Goal: Task Accomplishment & Management: Complete application form

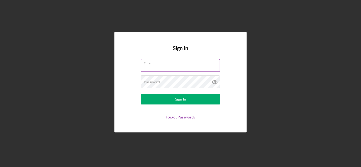
click at [166, 64] on div "Email" at bounding box center [180, 65] width 79 height 13
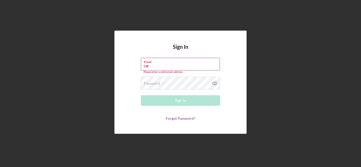
type input "[PERSON_NAME][EMAIL_ADDRESS][DOMAIN_NAME]"
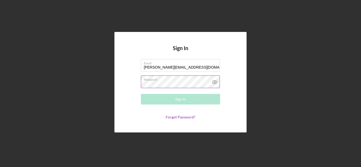
click at [167, 79] on label "Password" at bounding box center [182, 79] width 76 height 6
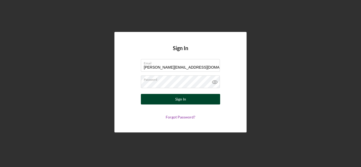
click at [192, 97] on button "Sign In" at bounding box center [180, 99] width 79 height 11
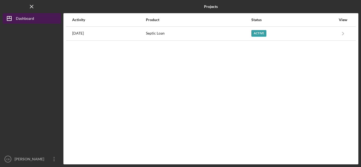
click at [23, 19] on div "Dashboard" at bounding box center [25, 19] width 18 height 12
click at [25, 20] on div "Dashboard" at bounding box center [25, 19] width 18 height 12
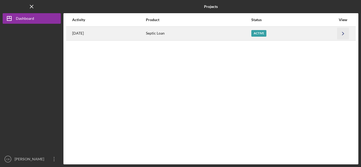
click at [343, 33] on icon "Icon/Navigate" at bounding box center [344, 34] width 12 height 12
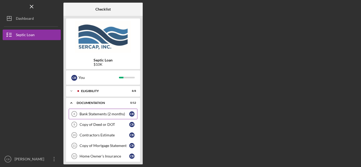
click at [94, 114] on div "Bank Statements (2 months)" at bounding box center [105, 114] width 50 height 4
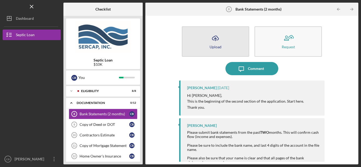
click at [215, 42] on icon "Icon/Upload" at bounding box center [215, 38] width 13 height 13
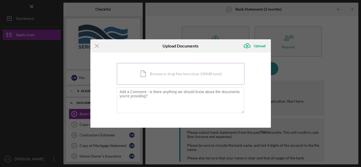
click at [164, 72] on div "Icon/Document Browse or drag files here (max 100MB total) Tap to choose files o…" at bounding box center [181, 74] width 128 height 22
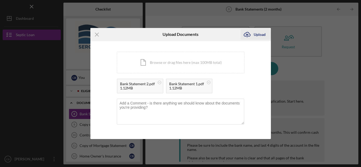
click at [259, 34] on div "Upload" at bounding box center [260, 34] width 12 height 11
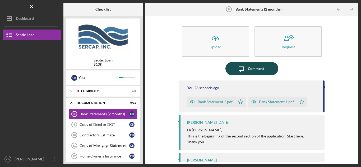
click at [256, 67] on div "Comment" at bounding box center [256, 68] width 16 height 13
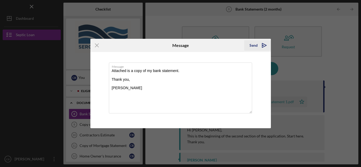
type textarea "Attached is a copy of my bank statement. Thank you, [PERSON_NAME]"
click at [260, 44] on icon "Icon/icon-invite-send" at bounding box center [264, 45] width 13 height 13
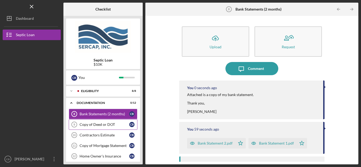
click at [96, 126] on div "Copy of Deed or DOT" at bounding box center [105, 125] width 50 height 4
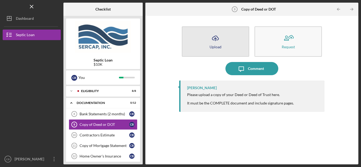
click at [215, 43] on icon "Icon/Upload" at bounding box center [215, 38] width 13 height 13
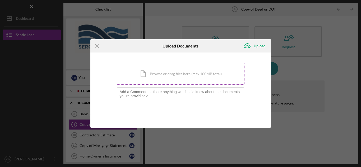
click at [182, 75] on div "Icon/Document Browse or drag files here (max 100MB total) Tap to choose files o…" at bounding box center [181, 74] width 128 height 22
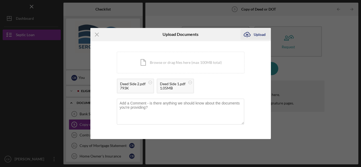
click at [257, 34] on div "Upload" at bounding box center [260, 34] width 12 height 11
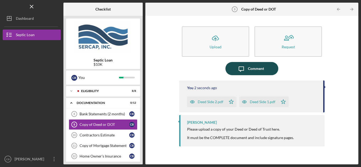
click at [254, 72] on div "Comment" at bounding box center [256, 68] width 16 height 13
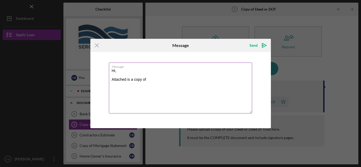
click at [153, 78] on textarea "Hi, Attached is a copy of" at bounding box center [180, 88] width 143 height 51
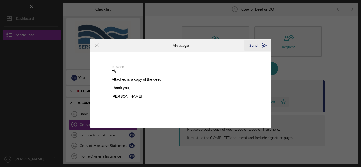
type textarea "Hi, Attached is a copy of the deed. Thank you, [PERSON_NAME]"
drag, startPoint x: 254, startPoint y: 44, endPoint x: 249, endPoint y: 46, distance: 5.7
click at [254, 45] on div "Send" at bounding box center [254, 45] width 8 height 11
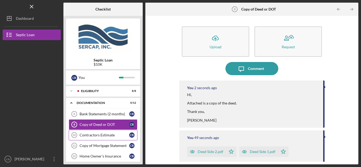
click at [95, 137] on div "Contractors Estimate" at bounding box center [105, 135] width 50 height 4
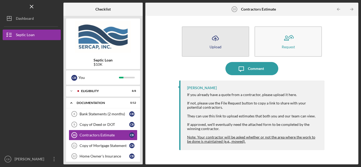
click at [219, 40] on icon "Icon/Upload" at bounding box center [215, 38] width 13 height 13
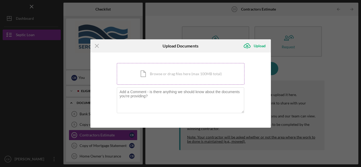
click at [163, 73] on div "Icon/Document Browse or drag files here (max 100MB total) Tap to choose files o…" at bounding box center [181, 74] width 128 height 22
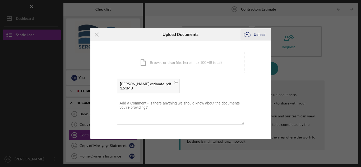
click at [258, 34] on div "Upload" at bounding box center [260, 34] width 12 height 11
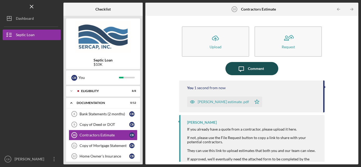
click at [251, 67] on div "Comment" at bounding box center [256, 68] width 16 height 13
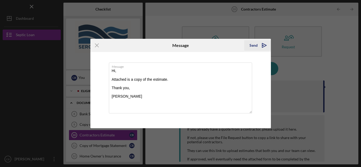
type textarea "Hi, Attached is a copy of the estimate. Thank you, [PERSON_NAME]"
click at [258, 46] on icon "Icon/icon-invite-send" at bounding box center [264, 45] width 13 height 13
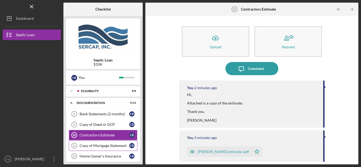
click at [95, 148] on div "Copy of Mortgage Statement" at bounding box center [105, 146] width 50 height 4
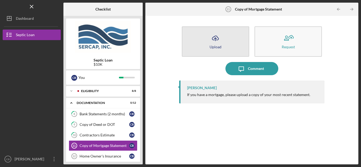
click at [222, 42] on icon "Icon/Upload" at bounding box center [215, 38] width 13 height 13
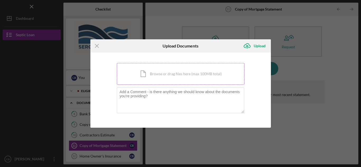
click at [163, 73] on div "Icon/Document Browse or drag files here (max 100MB total) Tap to choose files o…" at bounding box center [181, 74] width 128 height 22
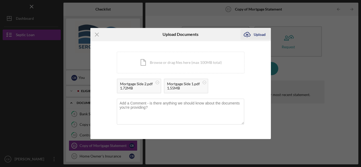
click at [259, 33] on div "Upload" at bounding box center [260, 34] width 12 height 11
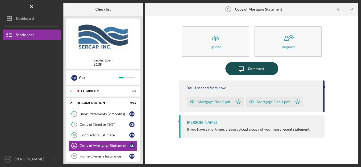
click at [258, 65] on div "Comment" at bounding box center [256, 68] width 16 height 13
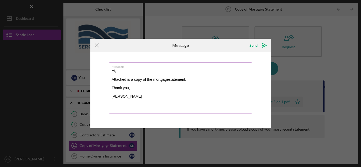
click at [170, 79] on textarea "Hi, Attached is a copy of the mortgagestatement. Thank you, [PERSON_NAME]" at bounding box center [180, 88] width 143 height 51
click at [168, 79] on textarea "Hi, Attached is a copy of the mortgagestatement. Thank you, [PERSON_NAME]" at bounding box center [180, 88] width 143 height 51
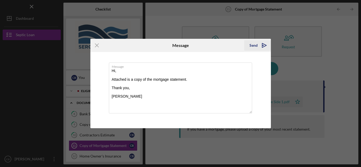
type textarea "Hi, Attached is a copy of the mortgage statement. Thank you, [PERSON_NAME]"
click at [261, 45] on icon "Icon/icon-invite-send" at bounding box center [264, 45] width 13 height 13
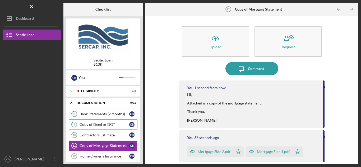
scroll to position [44, 0]
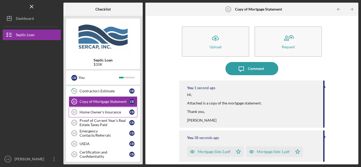
click at [106, 111] on div "Home Owner's Insurance" at bounding box center [105, 112] width 50 height 4
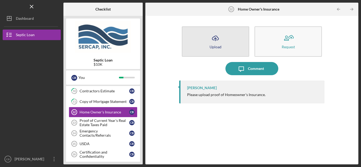
click at [212, 42] on icon "Icon/Upload" at bounding box center [215, 38] width 13 height 13
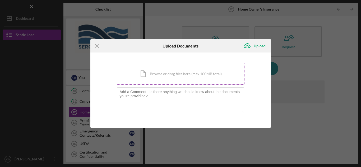
click at [183, 73] on div "Icon/Document Browse or drag files here (max 100MB total) Tap to choose files o…" at bounding box center [181, 74] width 128 height 22
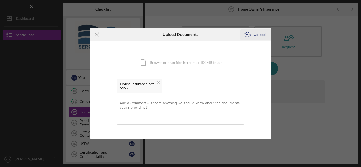
click at [257, 35] on div "Upload" at bounding box center [260, 34] width 12 height 11
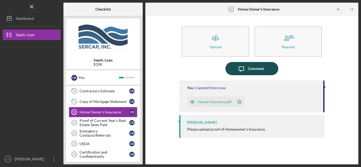
click at [257, 70] on div "Comment" at bounding box center [256, 68] width 16 height 13
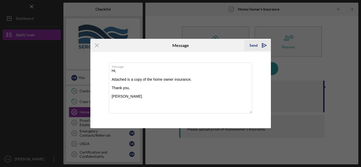
type textarea "Hi, Attached is a copy of the home owner insurance. Thank you, [PERSON_NAME]"
click at [265, 46] on icon "Icon/icon-invite-send" at bounding box center [264, 45] width 13 height 13
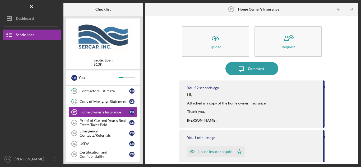
click at [226, 62] on button "Icon/Message Comment" at bounding box center [252, 68] width 53 height 13
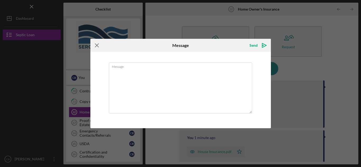
click at [95, 47] on icon "Icon/Menu Close" at bounding box center [96, 45] width 13 height 13
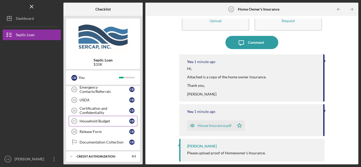
scroll to position [44, 0]
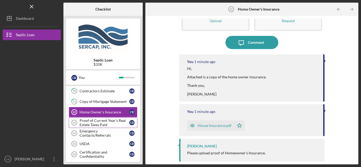
drag, startPoint x: 98, startPoint y: 126, endPoint x: 92, endPoint y: 125, distance: 6.2
click at [98, 126] on div "Proof of Current Year's Real Estate Taxes Paid" at bounding box center [105, 123] width 50 height 8
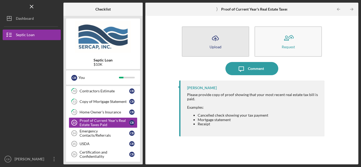
click at [216, 45] on div "Upload" at bounding box center [216, 47] width 12 height 4
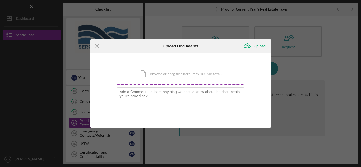
click at [163, 75] on div "Icon/Document Browse or drag files here (max 100MB total) Tap to choose files o…" at bounding box center [181, 74] width 128 height 22
click at [99, 47] on icon "Icon/Menu Close" at bounding box center [96, 45] width 13 height 13
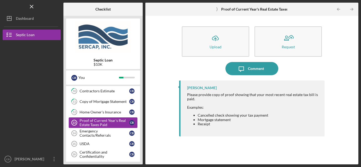
click at [100, 121] on div "Proof of Current Year's Real Estate Taxes Paid" at bounding box center [105, 123] width 50 height 8
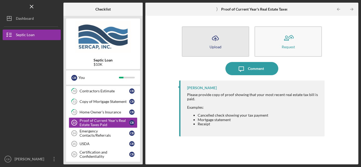
click at [214, 42] on icon "Icon/Upload" at bounding box center [215, 38] width 13 height 13
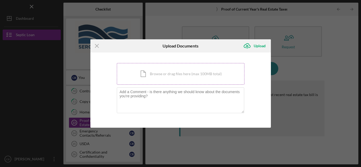
click at [164, 77] on div "Icon/Document Browse or drag files here (max 100MB total) Tap to choose files o…" at bounding box center [181, 74] width 128 height 22
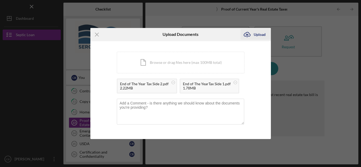
click at [254, 35] on div "Upload" at bounding box center [260, 34] width 12 height 11
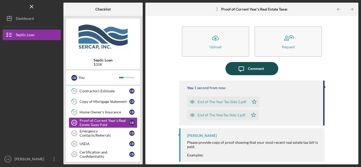
click at [250, 67] on div "Comment" at bounding box center [256, 68] width 16 height 13
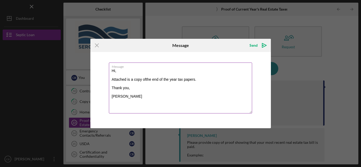
click at [147, 80] on textarea "Hi, Attached is a copy ofthe end of the year tax papers. Thank you, [PERSON_NAM…" at bounding box center [180, 88] width 143 height 51
type textarea "Hi, Attached is a copy of the end of the year tax papers. Thank you, [PERSON_NA…"
click at [253, 46] on div "Send" at bounding box center [254, 45] width 8 height 11
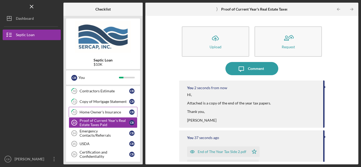
scroll to position [88, 0]
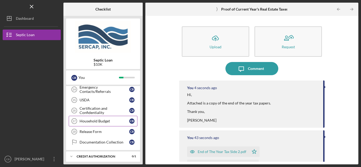
click at [101, 122] on div "Household Budget" at bounding box center [105, 121] width 50 height 4
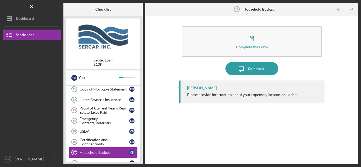
scroll to position [44, 0]
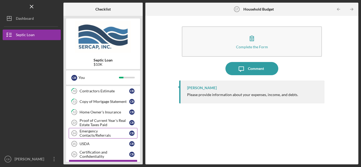
click at [104, 133] on div "Emergency Contacts/Referrals" at bounding box center [105, 133] width 50 height 8
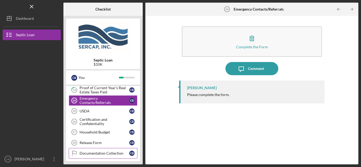
scroll to position [88, 0]
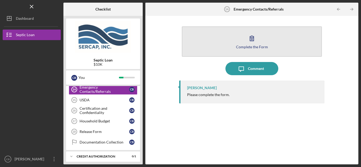
click at [254, 50] on button "Complete the Form Form" at bounding box center [252, 41] width 140 height 30
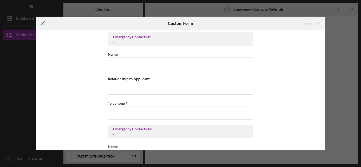
click at [43, 24] on icon "Icon/Menu Close" at bounding box center [42, 23] width 13 height 13
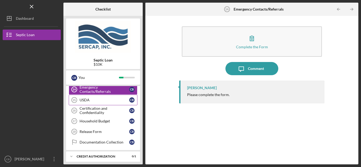
click at [87, 101] on div "USDA" at bounding box center [105, 100] width 50 height 4
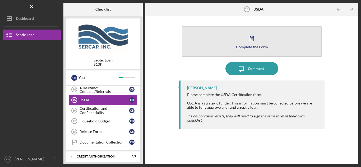
click at [251, 46] on div "Complete the Form" at bounding box center [252, 47] width 32 height 4
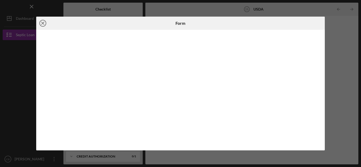
click at [42, 25] on icon "Icon/Close" at bounding box center [42, 23] width 13 height 13
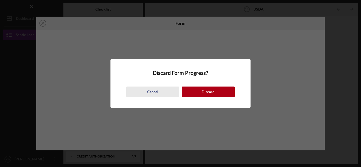
click at [153, 93] on div "Cancel" at bounding box center [152, 92] width 11 height 11
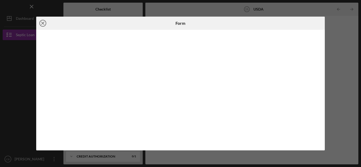
click at [43, 23] on line at bounding box center [43, 23] width 3 height 3
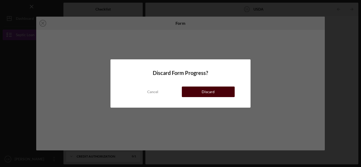
click at [210, 92] on div "Discard" at bounding box center [208, 92] width 13 height 11
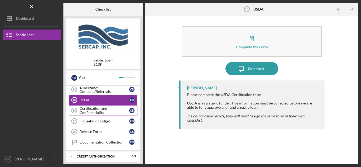
click at [97, 112] on div "Certification and Confidentiality" at bounding box center [105, 111] width 50 height 8
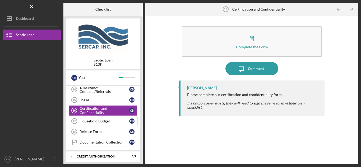
click at [98, 122] on div "Household Budget" at bounding box center [105, 121] width 50 height 4
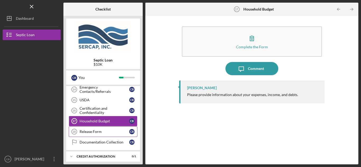
click at [93, 131] on div "Release Form" at bounding box center [105, 132] width 50 height 4
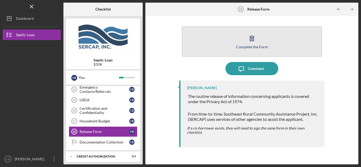
click at [253, 43] on icon "button" at bounding box center [251, 38] width 13 height 13
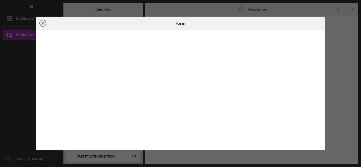
click at [44, 22] on line at bounding box center [43, 23] width 3 height 3
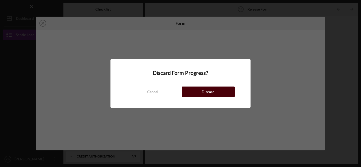
click at [213, 94] on div "Discard" at bounding box center [208, 92] width 13 height 11
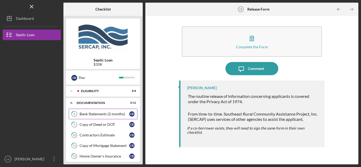
click at [111, 116] on div "Bank Statements (2 months)" at bounding box center [105, 114] width 50 height 4
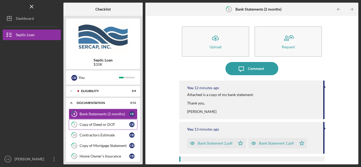
click at [107, 123] on div "Copy of Deed or DOT" at bounding box center [105, 125] width 50 height 4
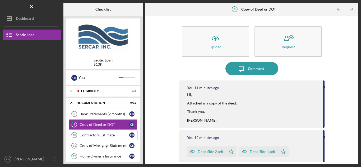
click at [104, 135] on div "Contractors Estimate" at bounding box center [105, 135] width 50 height 4
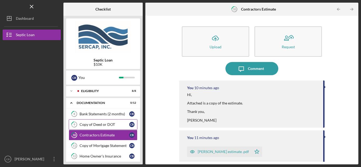
scroll to position [44, 0]
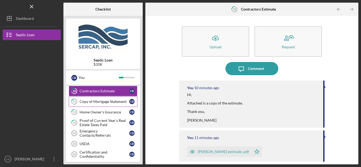
click at [117, 103] on div "Copy of Mortgage Statement" at bounding box center [105, 102] width 50 height 4
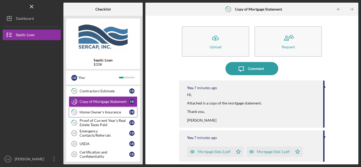
click at [105, 115] on link "12 Home Owner's Insurance C B" at bounding box center [103, 112] width 69 height 11
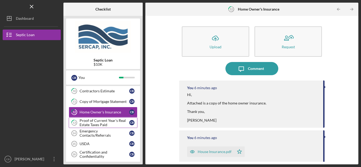
click at [101, 121] on div "Proof of Current Year's Real Estate Taxes Paid" at bounding box center [105, 123] width 50 height 8
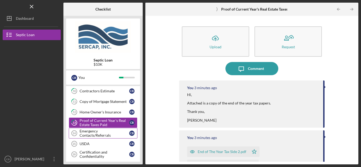
click at [130, 137] on link "Emergency Contacts/Referrals 14 Emergency Contacts/Referrals C B" at bounding box center [103, 133] width 69 height 11
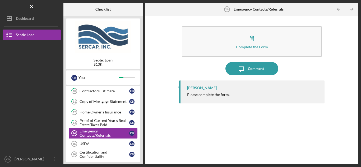
click at [130, 137] on link "Emergency Contacts/Referrals 14 Emergency Contacts/Referrals C B" at bounding box center [103, 133] width 69 height 11
click at [97, 133] on div "Emergency Contacts/Referrals" at bounding box center [105, 133] width 50 height 8
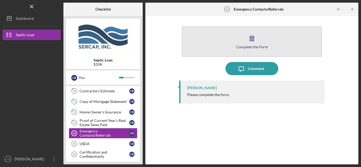
click at [249, 39] on icon "button" at bounding box center [251, 38] width 13 height 13
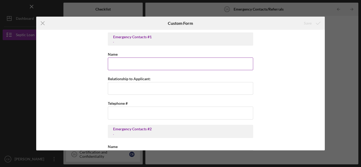
click at [120, 63] on input "Name" at bounding box center [180, 64] width 145 height 13
type input "[PERSON_NAME]"
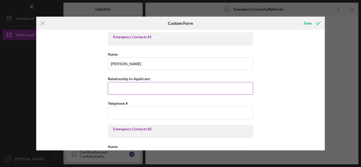
click at [118, 88] on input "Relationship to Applicant:" at bounding box center [180, 88] width 145 height 13
type input "friend"
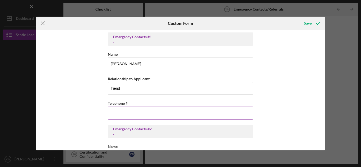
click at [117, 112] on input "Telephone #" at bounding box center [180, 113] width 145 height 13
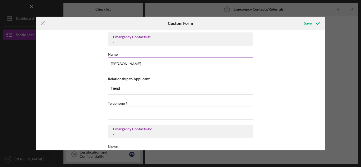
click at [112, 65] on input "[PERSON_NAME]" at bounding box center [180, 64] width 145 height 13
click at [120, 63] on input "[PERSON_NAME]" at bounding box center [180, 64] width 145 height 13
click at [121, 64] on input "[PERSON_NAME]" at bounding box center [180, 64] width 145 height 13
type input "[PERSON_NAME]"
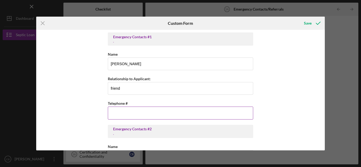
click at [125, 117] on input "Telephone #" at bounding box center [180, 113] width 145 height 13
drag, startPoint x: 152, startPoint y: 112, endPoint x: 106, endPoint y: 99, distance: 47.8
click at [106, 99] on div "Emergency Contacts #1 . Name [PERSON_NAME] Relationship to Applicant: friend Te…" at bounding box center [180, 90] width 289 height 121
click at [140, 116] on input "(708) ###-####" at bounding box center [180, 113] width 145 height 13
type input "(7##) ###-####"
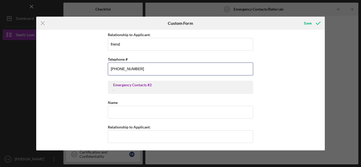
scroll to position [88, 0]
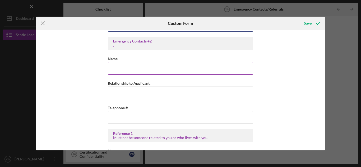
type input "[PHONE_NUMBER]"
click at [139, 66] on input "Name" at bounding box center [180, 68] width 145 height 13
click at [112, 67] on input "d" at bounding box center [180, 68] width 145 height 13
click at [116, 67] on input "d" at bounding box center [180, 68] width 145 height 13
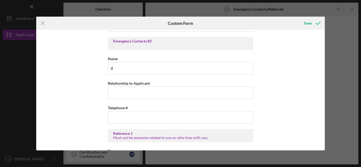
click at [58, 83] on div "Emergency Contacts #1 . Name [PERSON_NAME] Relationship to Applicant: friend Te…" at bounding box center [180, 90] width 289 height 121
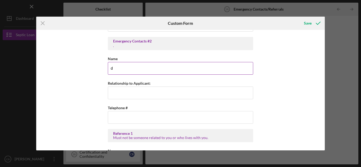
click at [113, 68] on input "d" at bounding box center [180, 68] width 145 height 13
click at [110, 67] on input "d" at bounding box center [180, 68] width 145 height 13
click at [112, 68] on input "d" at bounding box center [180, 68] width 145 height 13
click at [115, 69] on input "d" at bounding box center [180, 68] width 145 height 13
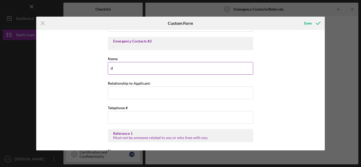
click at [114, 69] on input "d" at bounding box center [180, 68] width 145 height 13
type input "d"
type input "[PERSON_NAME]"
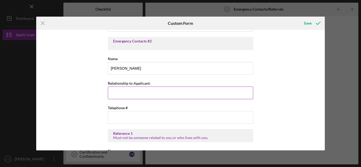
click at [136, 96] on input "Relationship to Applicant:" at bounding box center [180, 93] width 145 height 13
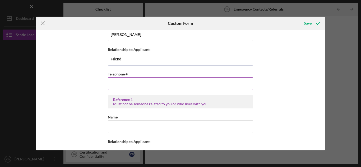
scroll to position [132, 0]
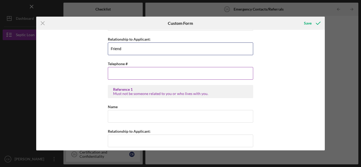
type input "Friend"
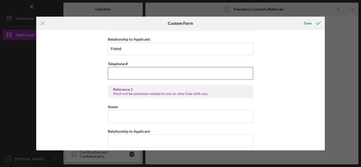
click at [124, 74] on input "Telephone #" at bounding box center [180, 73] width 145 height 13
type input "(7##) ###-####"
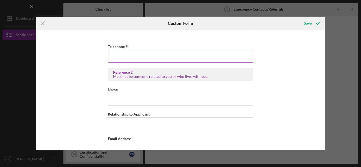
scroll to position [303, 0]
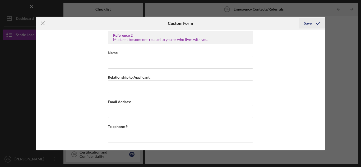
type input "[PHONE_NUMBER]"
click at [310, 23] on div "Save" at bounding box center [308, 23] width 8 height 11
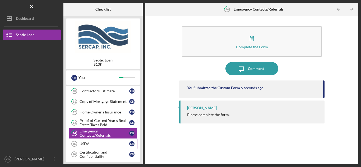
click at [93, 145] on div "USDA" at bounding box center [105, 144] width 50 height 4
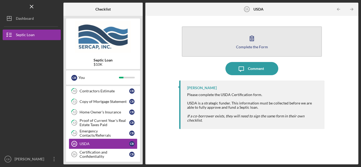
click at [252, 36] on icon "button" at bounding box center [252, 38] width 4 height 5
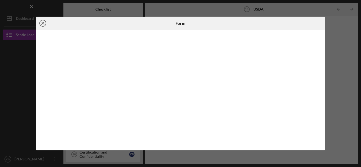
click at [46, 24] on icon "Icon/Close" at bounding box center [42, 23] width 13 height 13
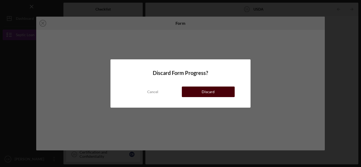
click at [209, 92] on div "Discard" at bounding box center [208, 92] width 13 height 11
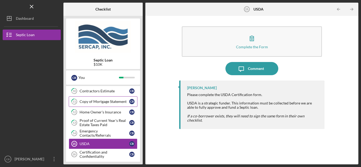
scroll to position [88, 0]
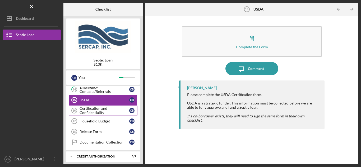
click at [95, 114] on div "Certification and Confidentiality" at bounding box center [105, 111] width 50 height 8
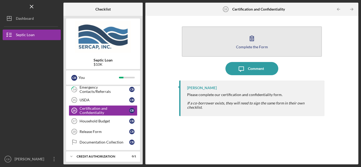
click at [244, 40] on button "Complete the Form Form" at bounding box center [252, 41] width 140 height 30
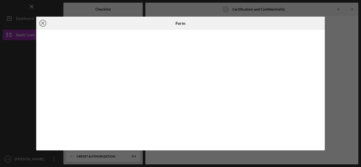
click at [44, 25] on line at bounding box center [43, 23] width 3 height 3
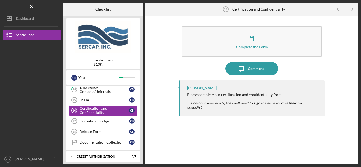
click at [94, 121] on div "Household Budget" at bounding box center [105, 121] width 50 height 4
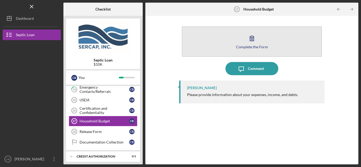
click at [247, 41] on icon "button" at bounding box center [251, 38] width 13 height 13
